Goal: Register for event/course

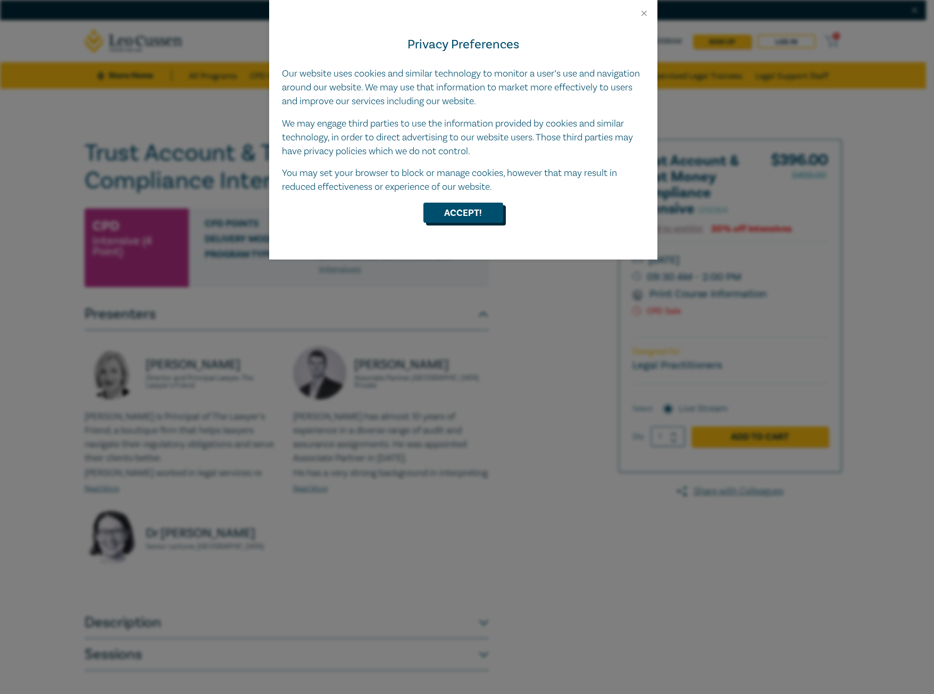
click at [471, 209] on button "Accept!" at bounding box center [463, 213] width 80 height 20
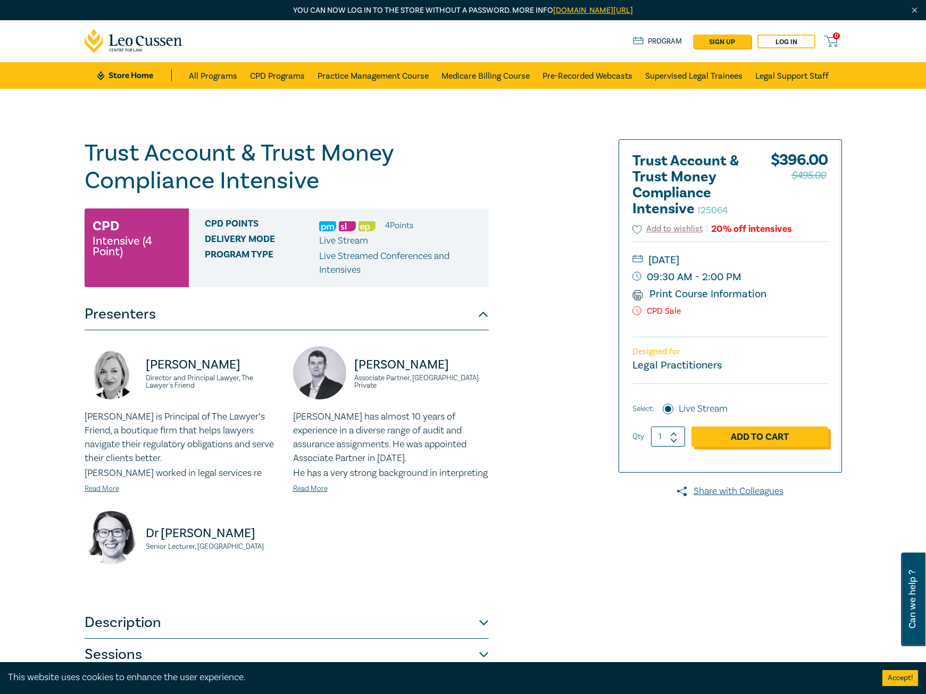
click at [775, 438] on link "Add to Cart" at bounding box center [760, 437] width 137 height 20
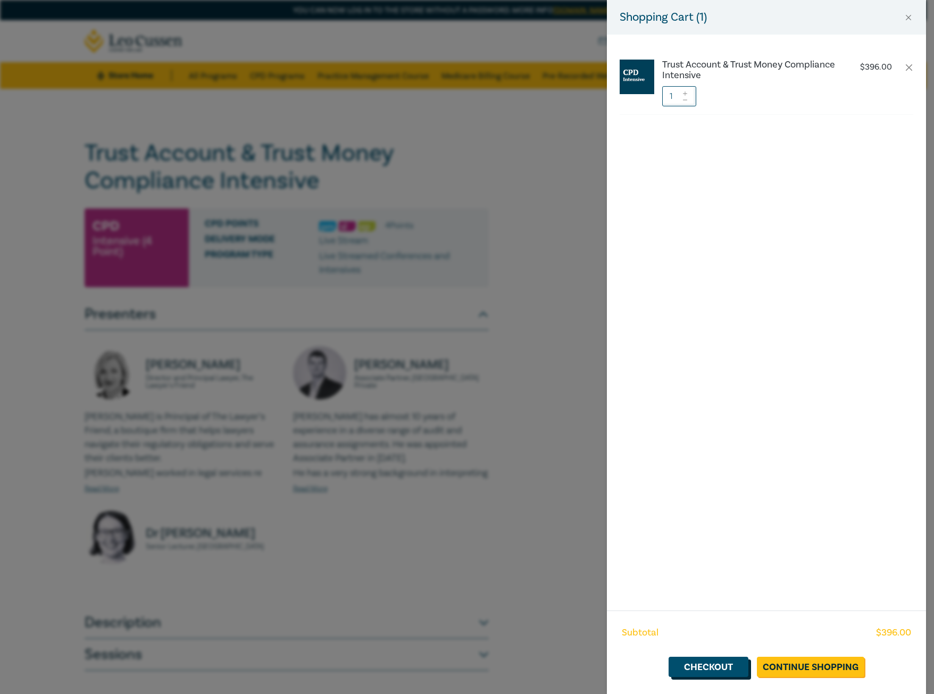
click at [724, 669] on link "Checkout" at bounding box center [709, 667] width 80 height 20
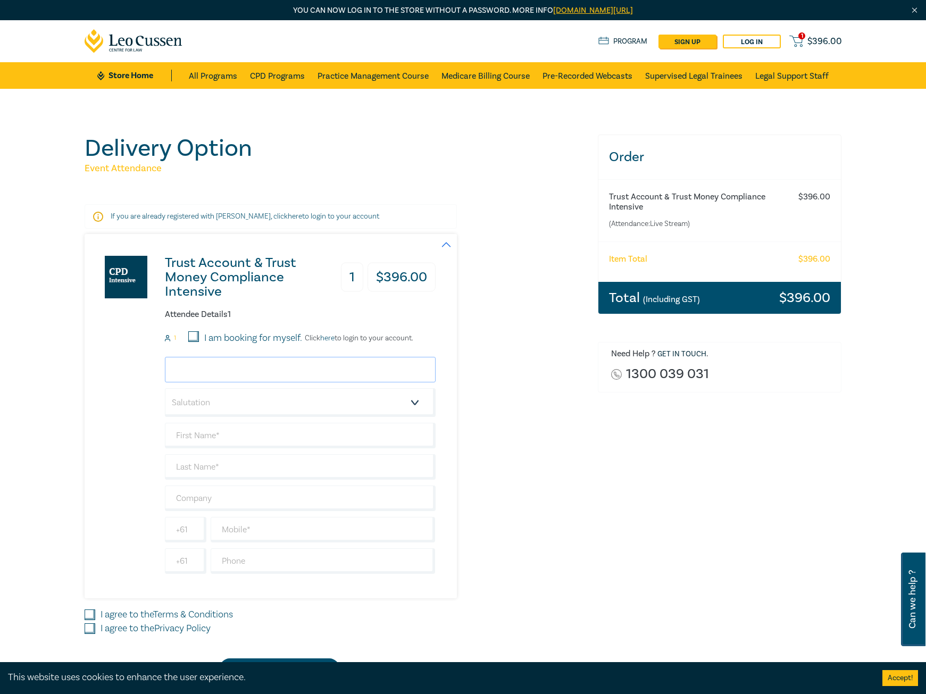
click at [325, 369] on input "email" at bounding box center [300, 370] width 271 height 26
type input "[EMAIL_ADDRESS][DOMAIN_NAME]"
type input "ZHAOJIANG"
type input "LU"
type input "0380800510"
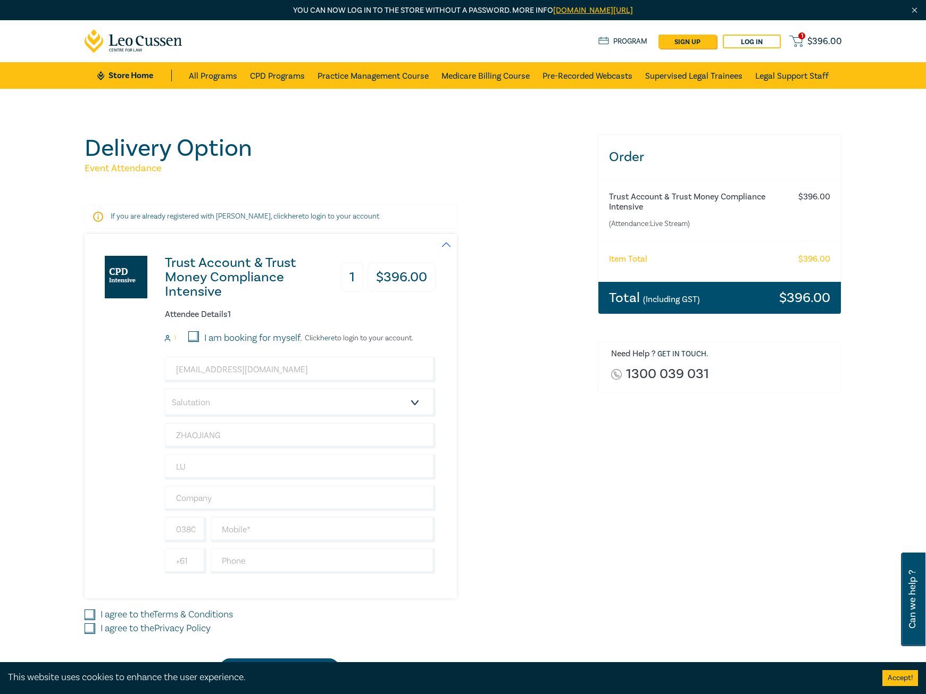
type input "[GEOGRAPHIC_DATA]"
drag, startPoint x: 303, startPoint y: 376, endPoint x: 145, endPoint y: 388, distance: 158.4
click at [145, 388] on div "Trust Account & Trust Money Compliance Intensive 1 $ 396.00 Attendee Details 1 …" at bounding box center [260, 416] width 351 height 364
click at [174, 437] on input "ZHAOJIANG" at bounding box center [300, 436] width 271 height 26
click at [615, 515] on div "Order Trust Account & Trust Money Compliance Intensive (Attendance: Live Stream…" at bounding box center [720, 407] width 257 height 544
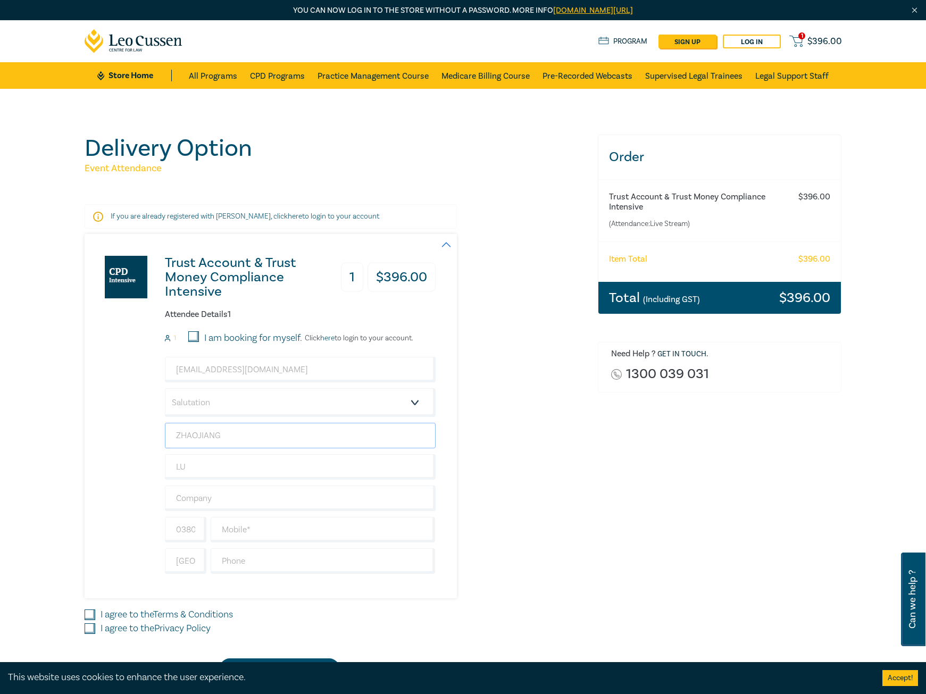
click at [286, 432] on input "ZHAOJIANG" at bounding box center [300, 436] width 271 height 26
drag, startPoint x: 314, startPoint y: 371, endPoint x: 162, endPoint y: 385, distance: 153.3
click at [162, 385] on div "Trust Account & Trust Money Compliance Intensive 1 $ 396.00 Attendee Details 1 …" at bounding box center [260, 416] width 351 height 364
click at [757, 44] on link "Log in" at bounding box center [752, 42] width 58 height 14
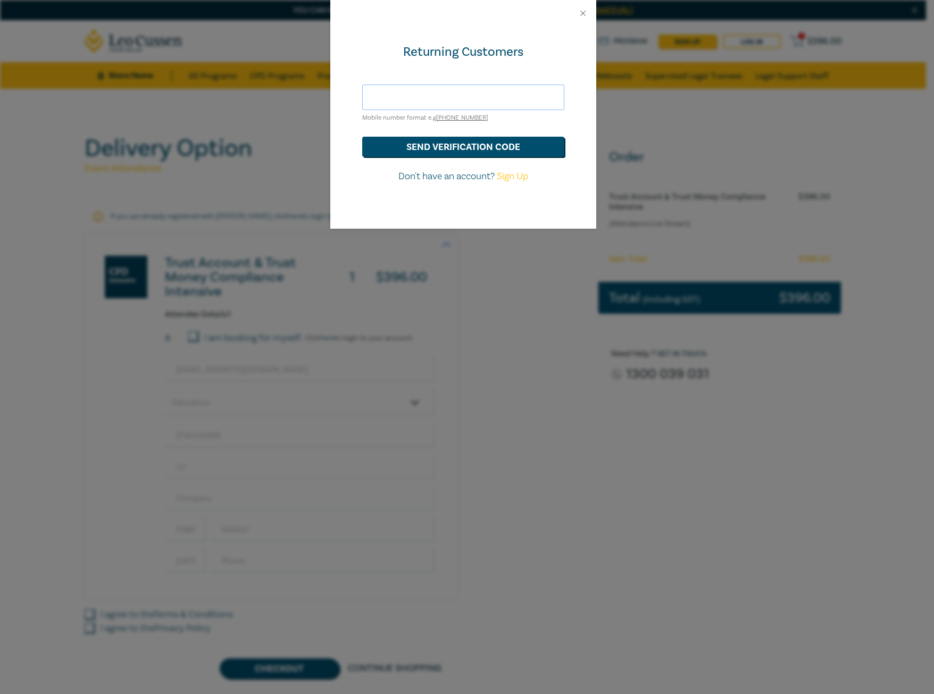
click at [464, 103] on input "text" at bounding box center [463, 98] width 202 height 26
